Goal: Information Seeking & Learning: Check status

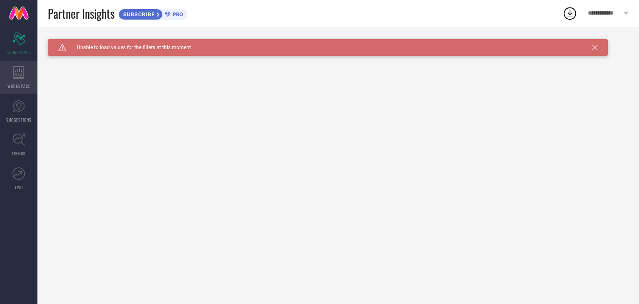
click at [24, 67] on icon at bounding box center [18, 72] width 11 height 12
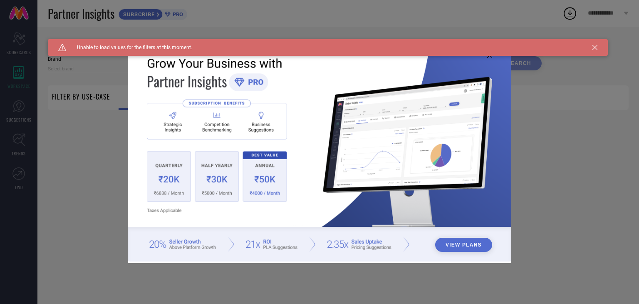
type input "1 STOP FASHION"
type input "All"
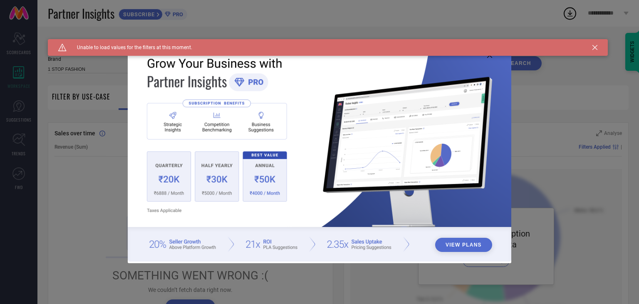
click at [591, 46] on div "Caution Created with Sketch. Unable to load values for the filters at this mome…" at bounding box center [328, 47] width 560 height 17
click at [595, 46] on icon at bounding box center [595, 47] width 5 height 5
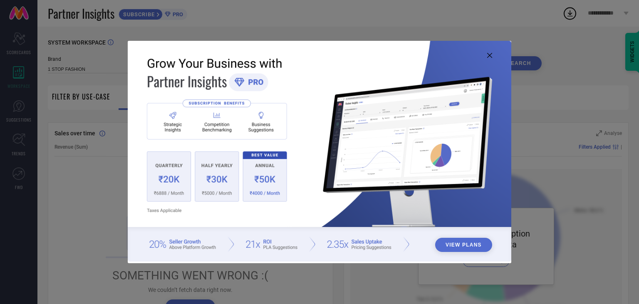
click at [491, 56] on icon at bounding box center [489, 55] width 5 height 5
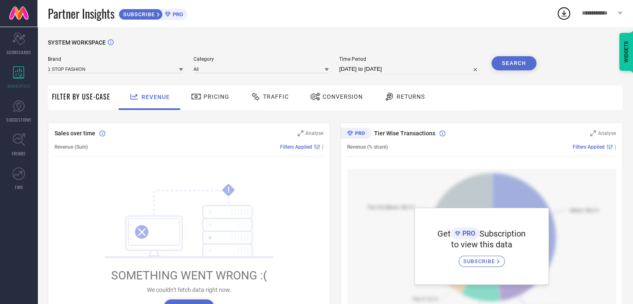
click at [210, 95] on span "Pricing" at bounding box center [216, 96] width 26 height 7
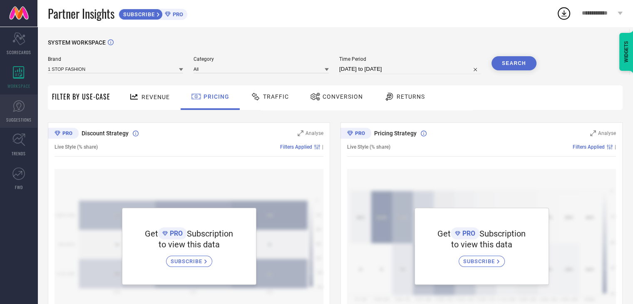
click at [20, 104] on icon at bounding box center [18, 105] width 5 height 7
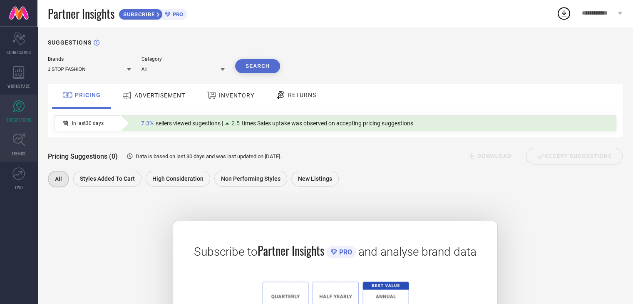
click at [20, 142] on icon at bounding box center [18, 140] width 12 height 12
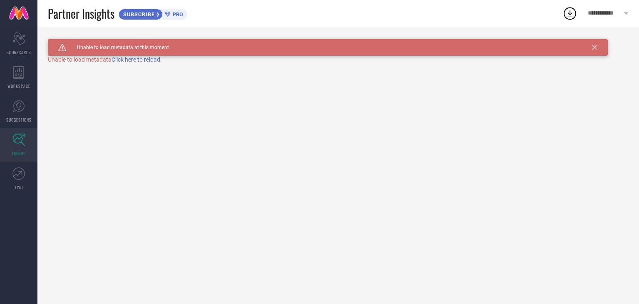
click at [138, 62] on span "Click here to reload." at bounding box center [137, 59] width 50 height 7
click at [14, 174] on icon at bounding box center [18, 173] width 12 height 12
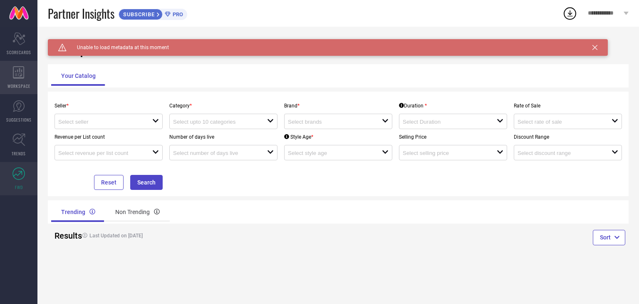
click at [20, 78] on icon at bounding box center [18, 72] width 11 height 12
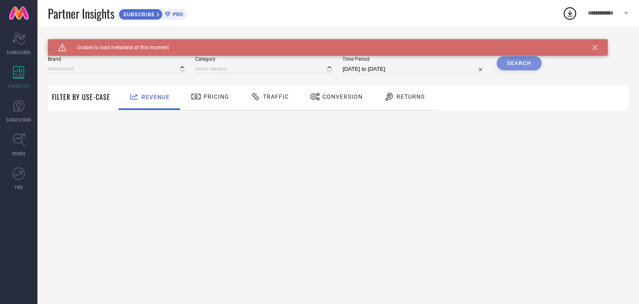
type input "1 STOP FASHION"
type input "All"
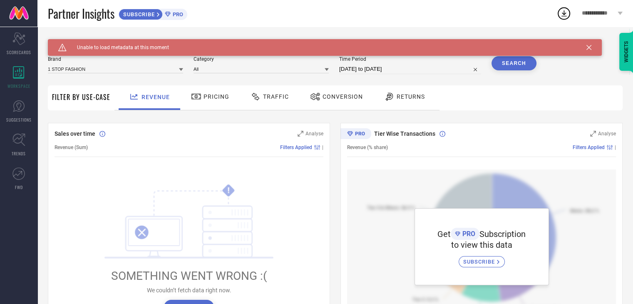
click at [588, 47] on icon at bounding box center [588, 47] width 5 height 5
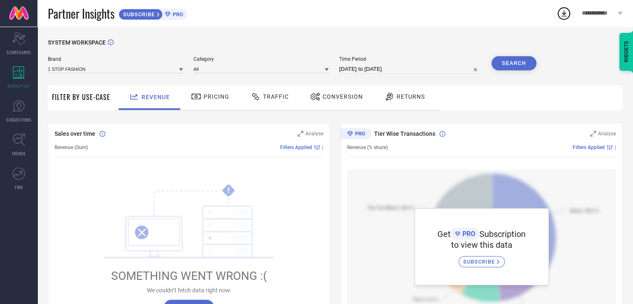
click at [227, 100] on span "Pricing" at bounding box center [216, 96] width 26 height 7
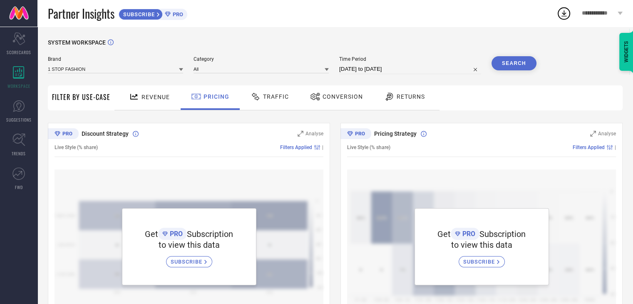
click at [270, 97] on span "Traffic" at bounding box center [276, 96] width 26 height 7
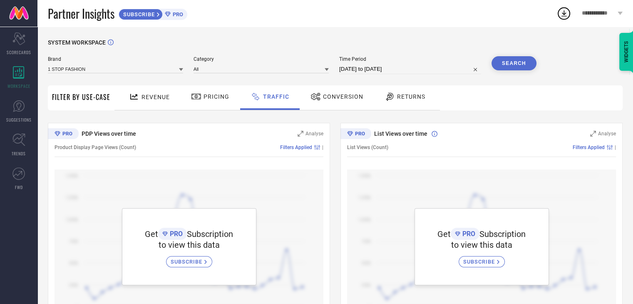
click at [347, 95] on span "Conversion" at bounding box center [343, 96] width 40 height 7
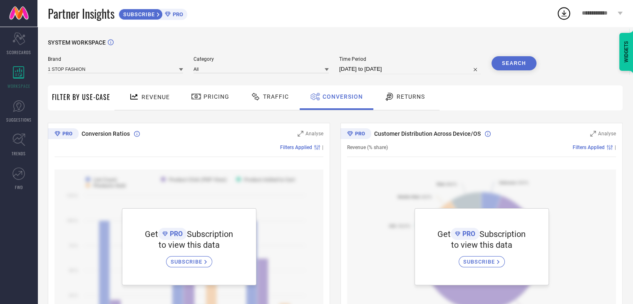
click at [418, 94] on span "Returns" at bounding box center [411, 96] width 28 height 7
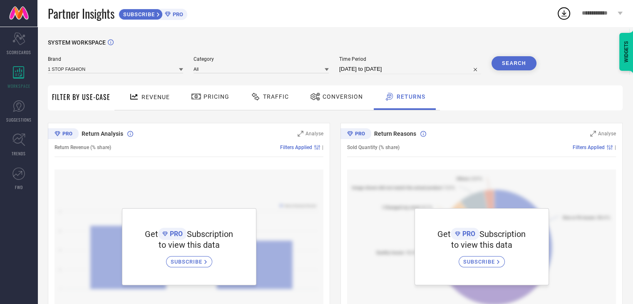
click at [72, 17] on span "Partner Insights" at bounding box center [81, 13] width 67 height 17
click at [107, 17] on span "Partner Insights" at bounding box center [81, 13] width 67 height 17
click at [19, 15] on link at bounding box center [18, 13] width 37 height 27
